Goal: Check status

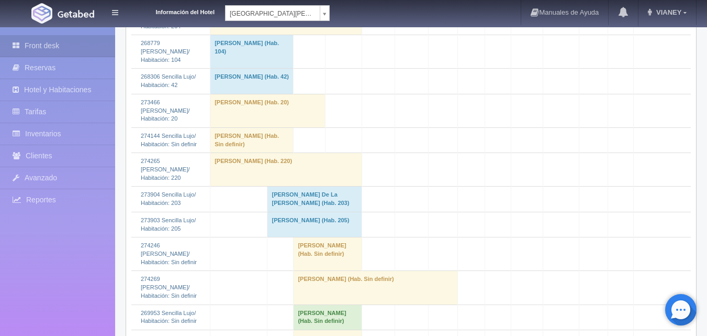
scroll to position [785, 0]
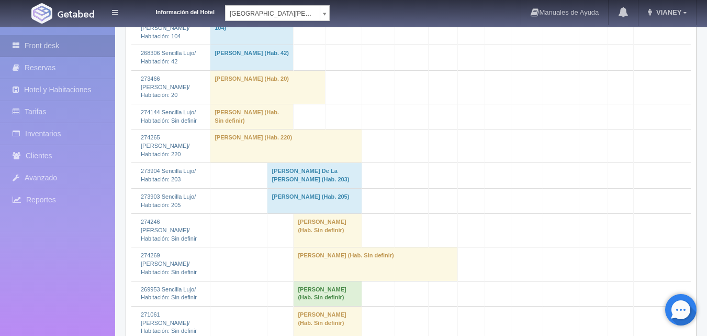
click at [268, 188] on td "[PERSON_NAME] De La [PERSON_NAME] (Hab. 203)" at bounding box center [315, 175] width 94 height 25
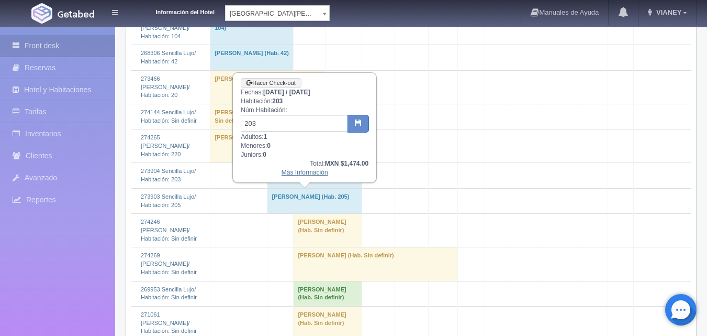
click at [300, 170] on link "Más Información" at bounding box center [305, 172] width 47 height 7
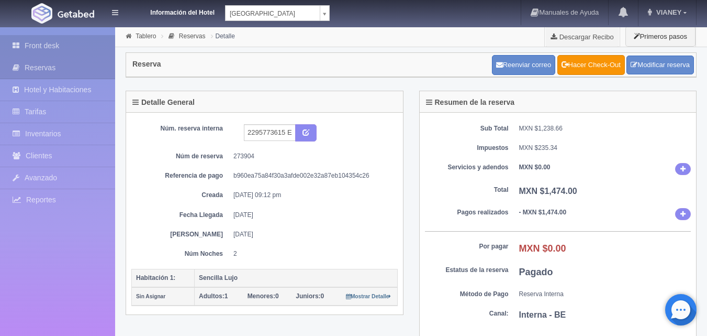
click at [42, 44] on link "Front desk" at bounding box center [57, 45] width 115 height 21
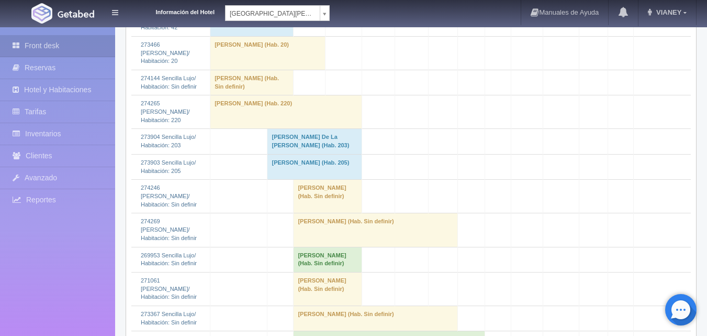
scroll to position [838, 0]
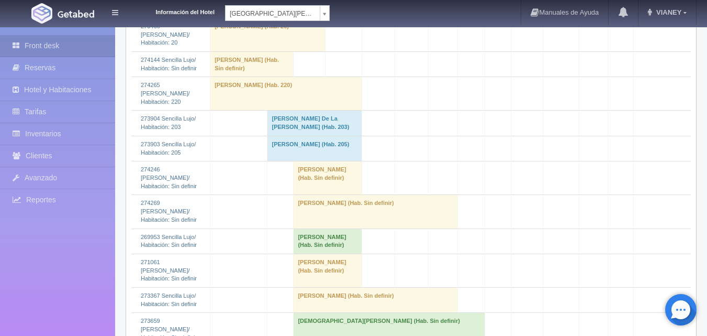
click at [279, 161] on td "Susana Mejia (Hab. 205)" at bounding box center [315, 148] width 94 height 25
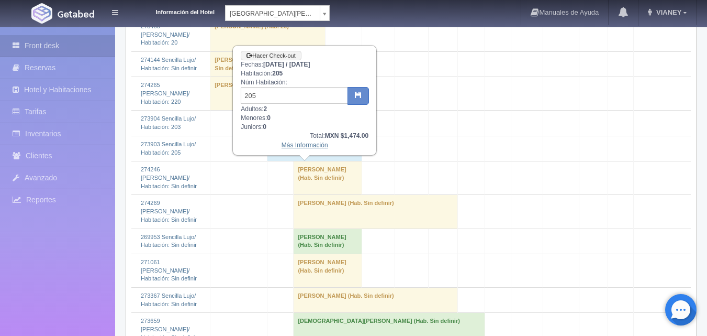
click at [311, 144] on link "Más Información" at bounding box center [305, 144] width 47 height 7
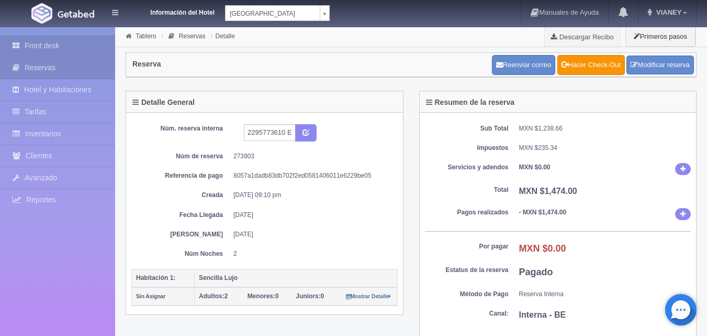
click at [44, 44] on link "Front desk" at bounding box center [57, 45] width 115 height 21
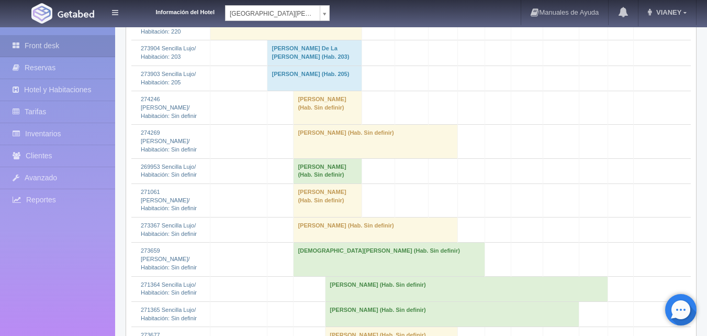
scroll to position [890, 0]
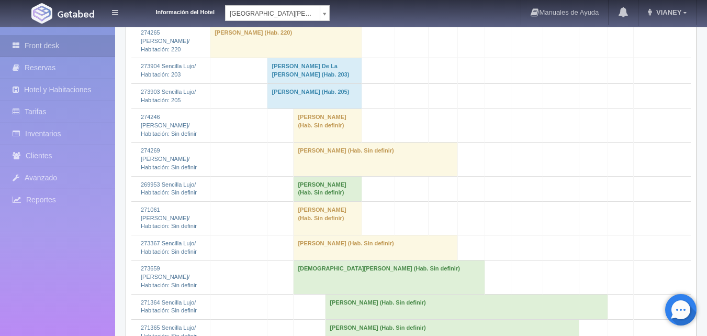
click at [286, 83] on td "Claudia De La Cruz Torres (Hab. 203)" at bounding box center [315, 70] width 94 height 25
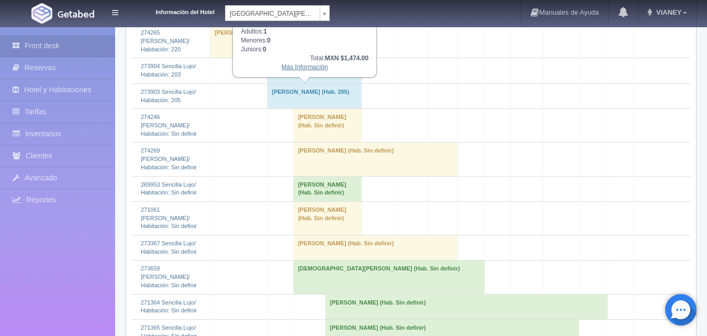
click at [303, 68] on link "Más Información" at bounding box center [305, 66] width 47 height 7
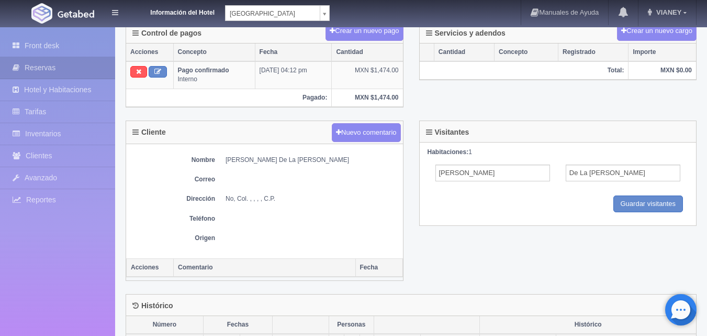
scroll to position [328, 0]
